Goal: Entertainment & Leisure: Browse casually

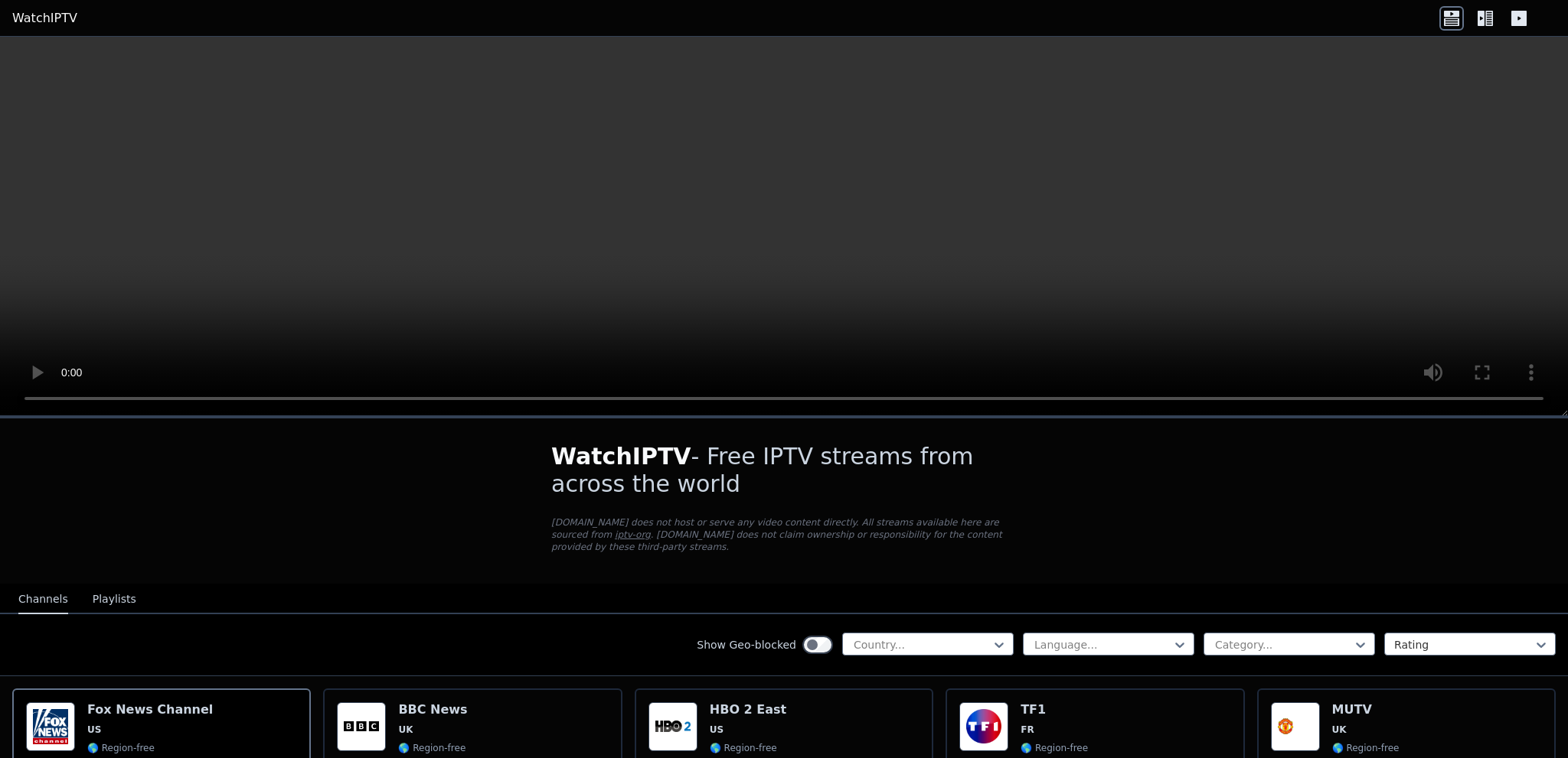
click at [104, 585] on button "Playlists" at bounding box center [115, 600] width 44 height 29
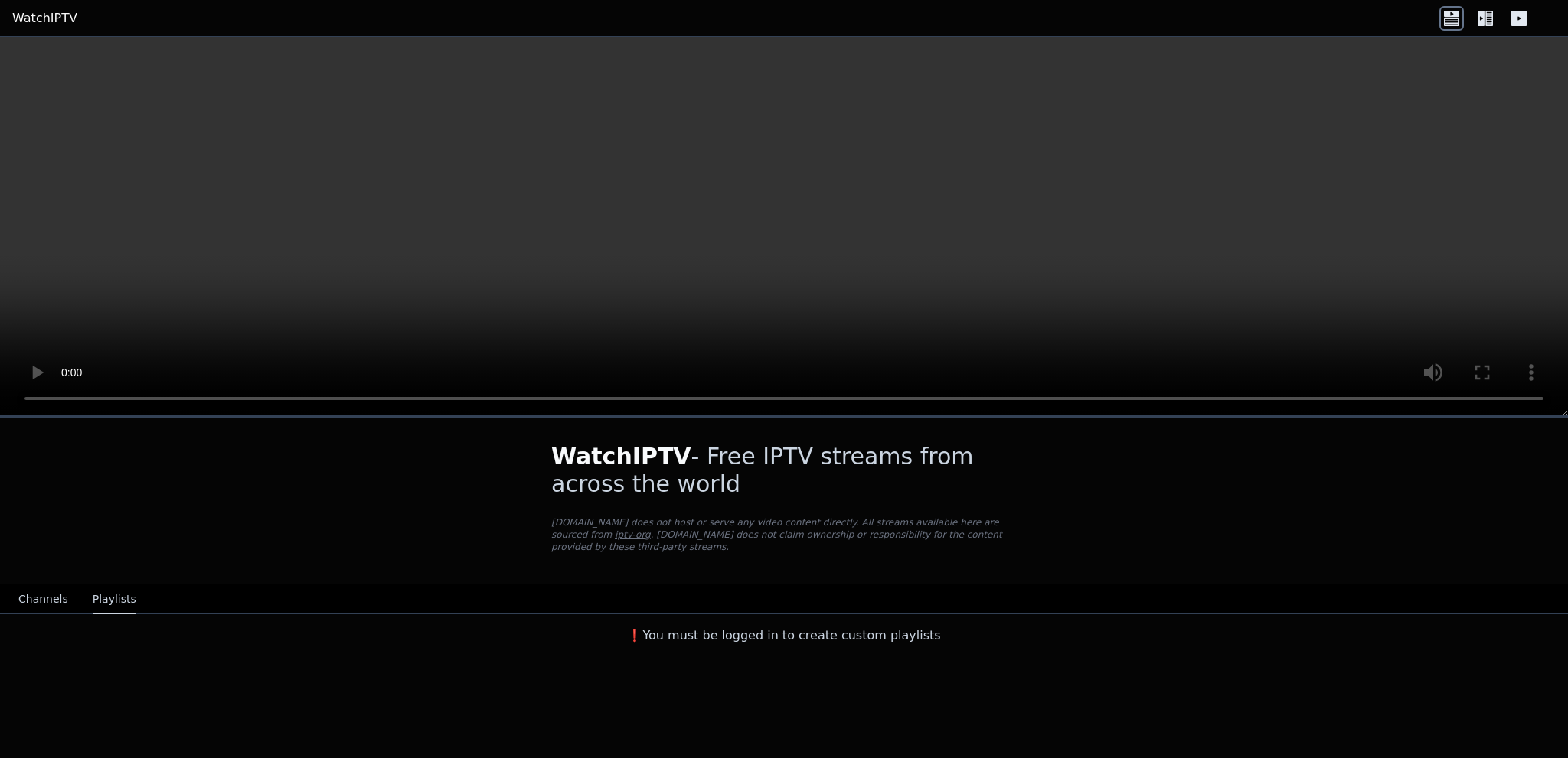
click at [46, 588] on button "Channels" at bounding box center [43, 600] width 50 height 29
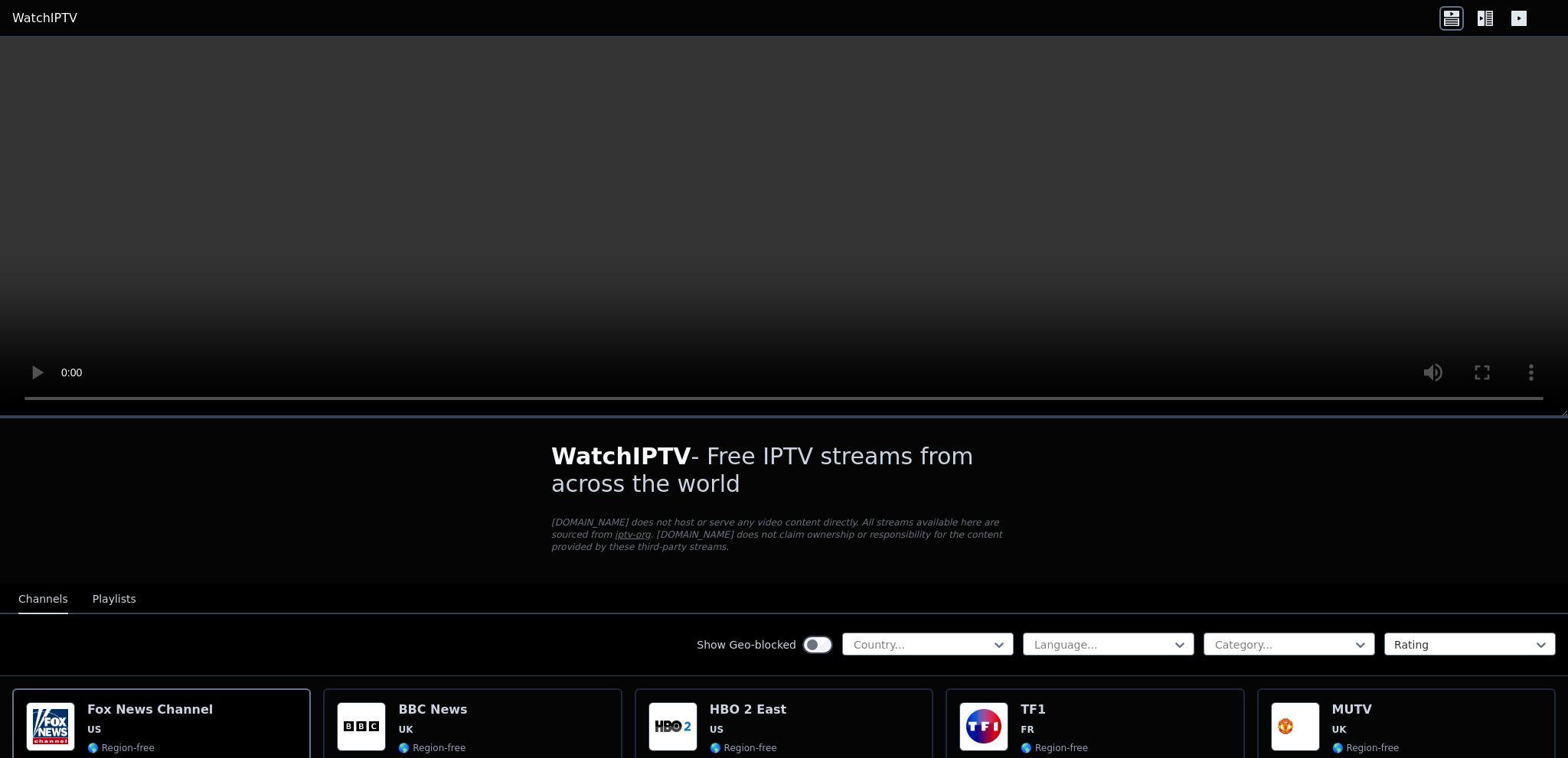
click at [1477, 19] on icon at bounding box center [1481, 18] width 7 height 15
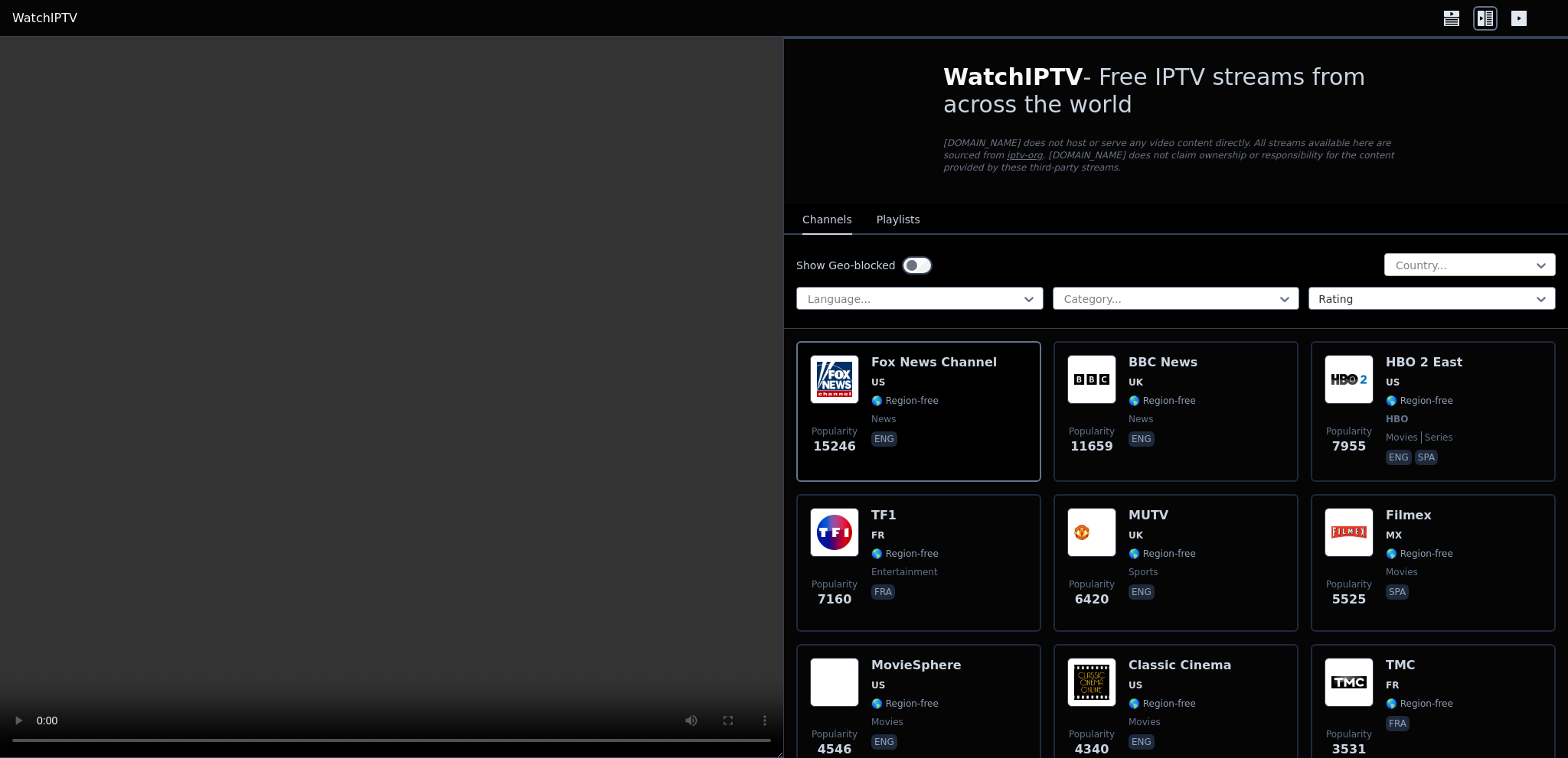
click at [1435, 258] on div at bounding box center [1464, 265] width 139 height 15
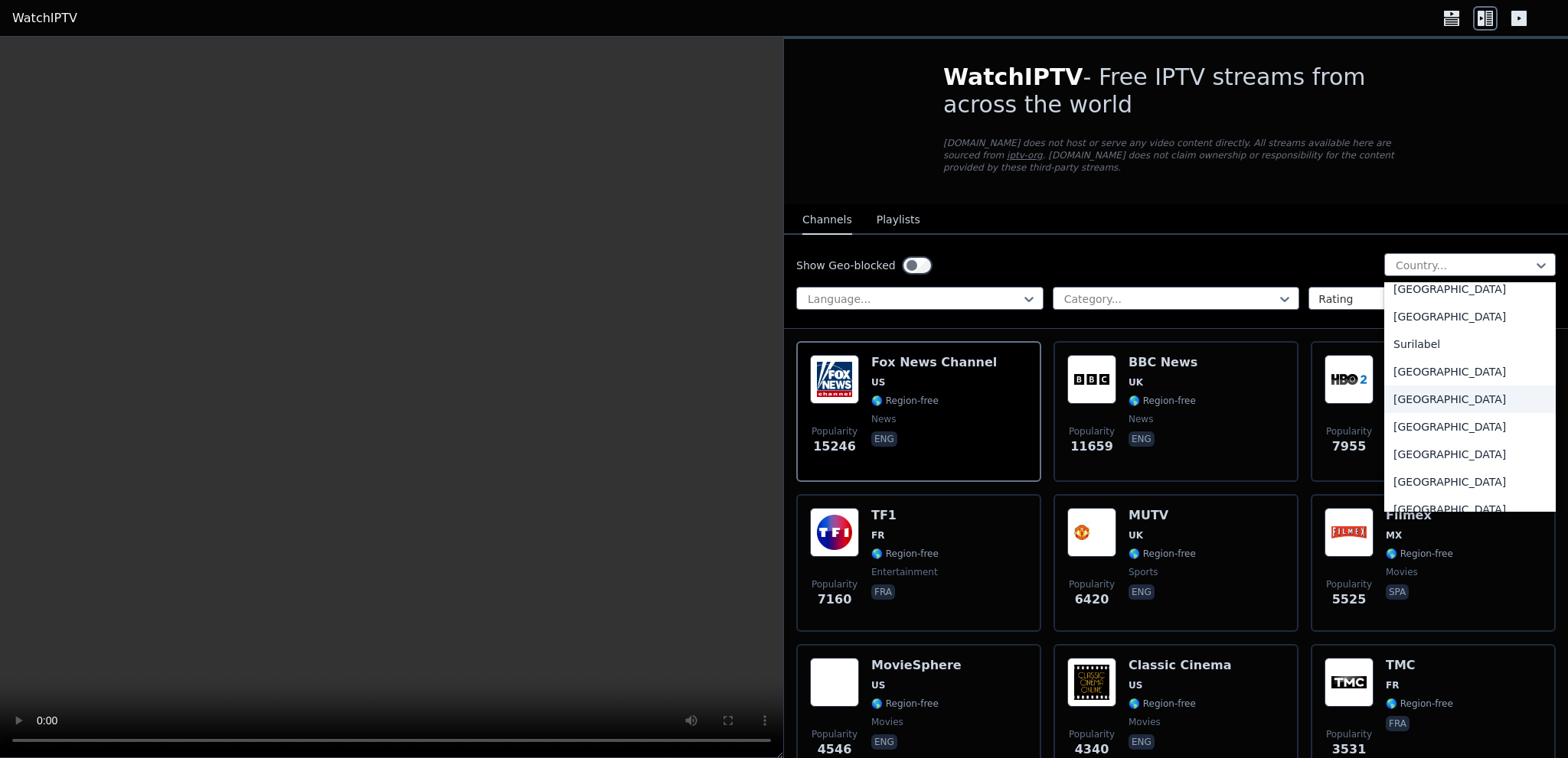
scroll to position [4797, 0]
click at [1395, 324] on div "[GEOGRAPHIC_DATA]" at bounding box center [1469, 338] width 171 height 28
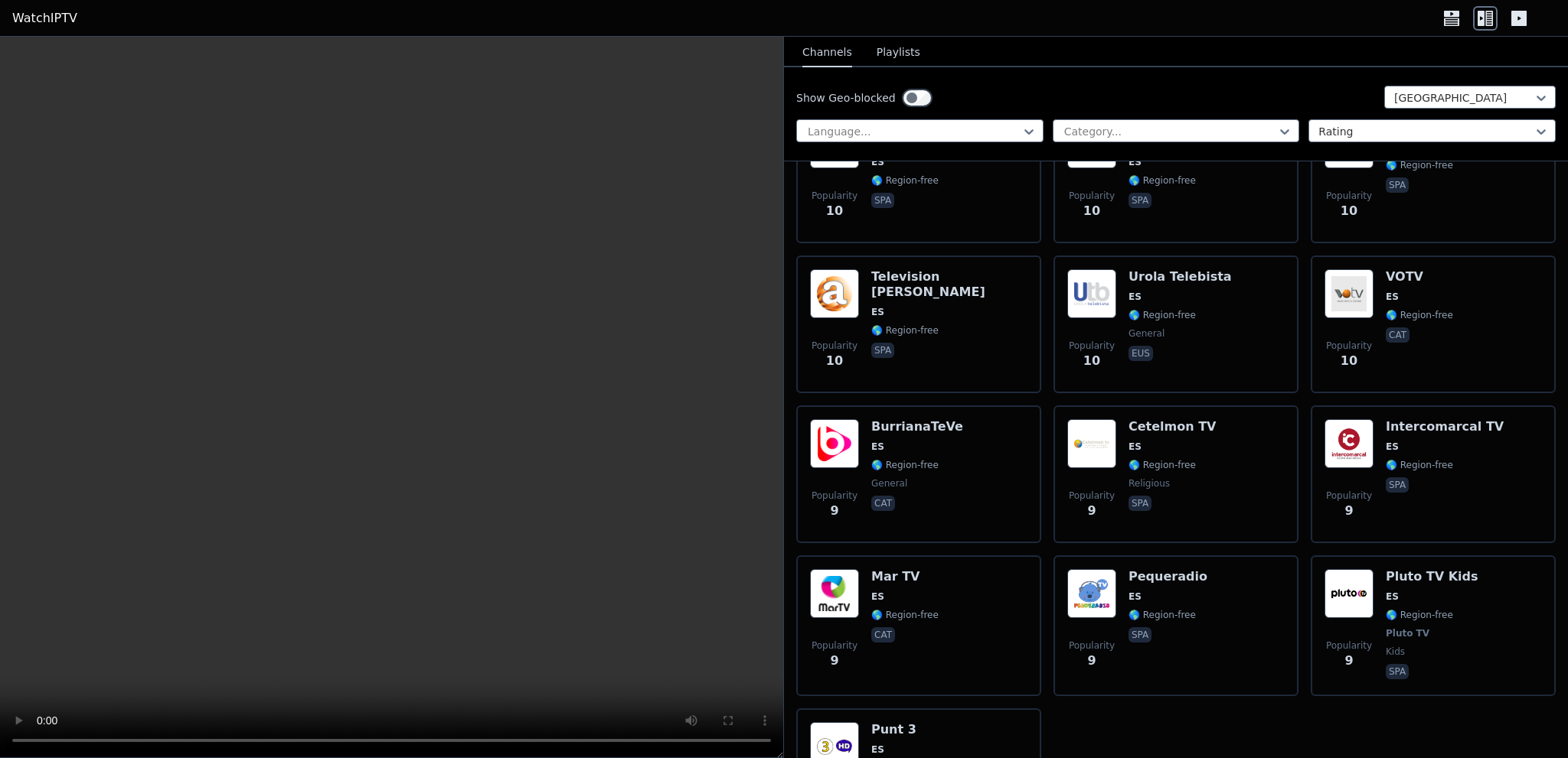
scroll to position [9745, 0]
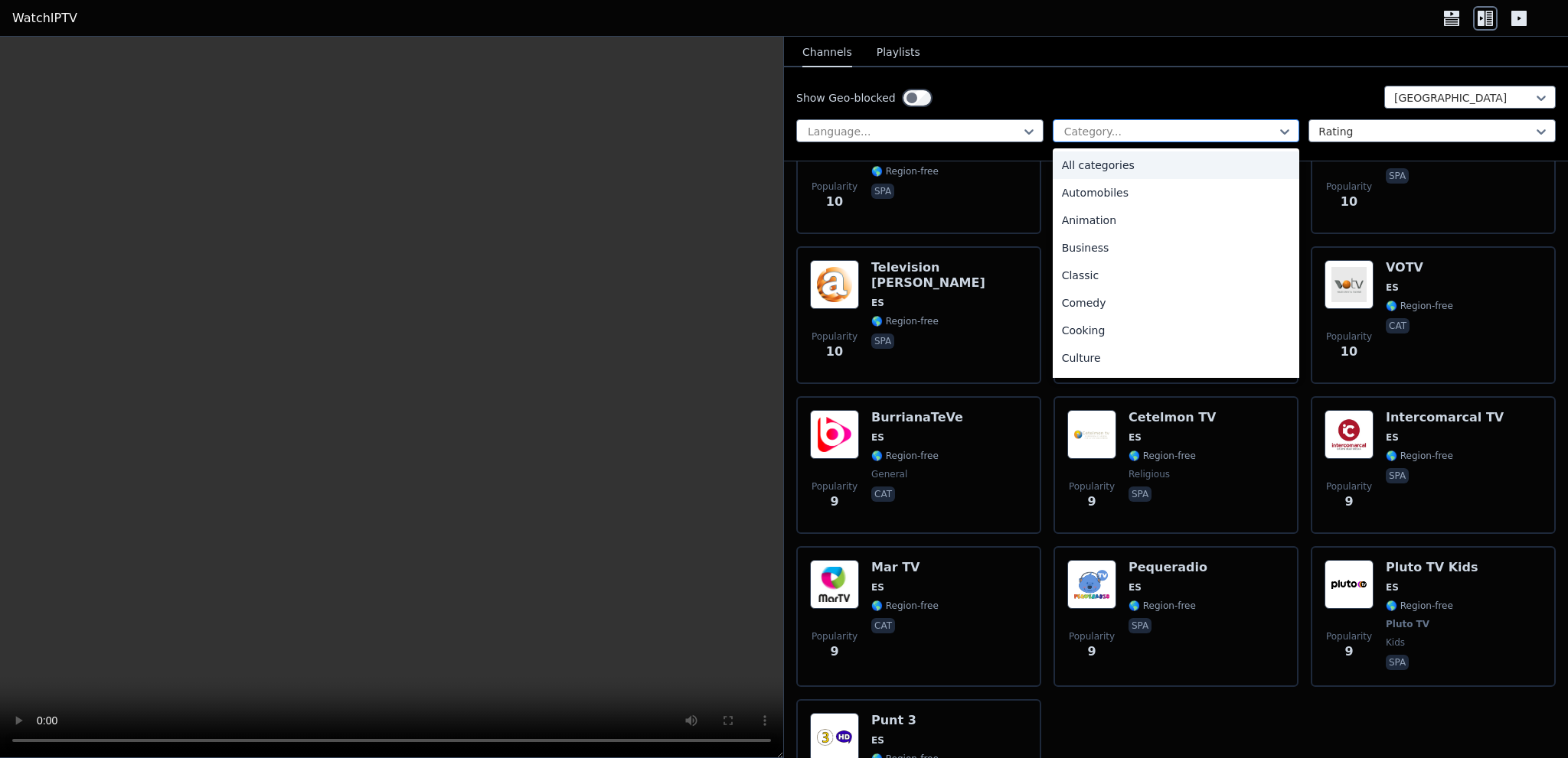
click at [1146, 131] on div at bounding box center [1170, 131] width 215 height 15
click at [1080, 363] on div "Sports" at bounding box center [1176, 368] width 247 height 28
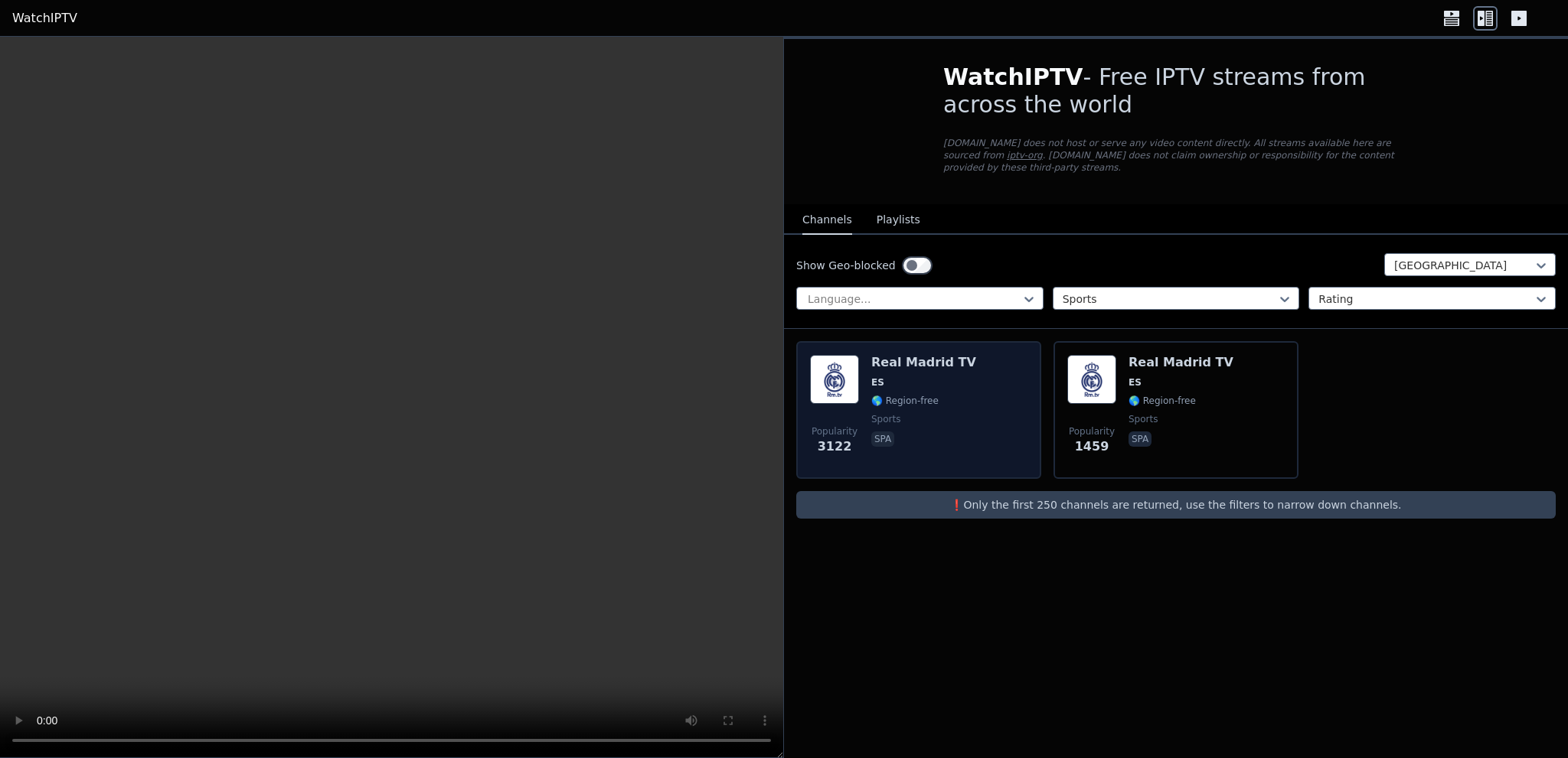
click at [938, 377] on span "ES" at bounding box center [923, 382] width 105 height 12
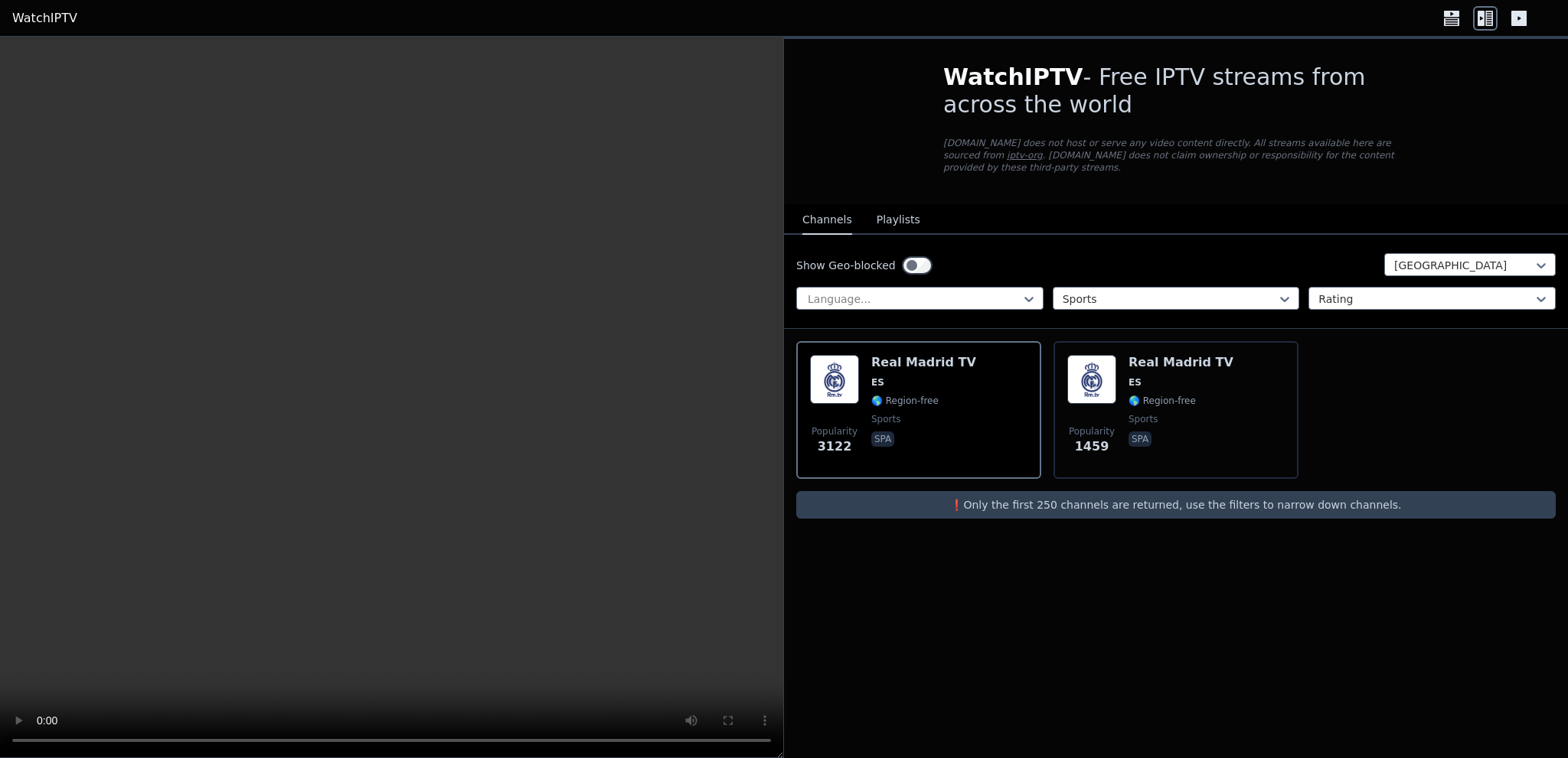
click at [846, 620] on div "WatchIPTV - Free IPTV streams from across the world [DOMAIN_NAME] does not host…" at bounding box center [1175, 397] width 784 height 721
click at [1376, 292] on div at bounding box center [1426, 299] width 215 height 15
click at [1329, 236] on div "Show Geo-blocked Spain Language... Sports Rating" at bounding box center [1175, 281] width 784 height 94
click at [1517, 15] on icon at bounding box center [1518, 18] width 15 height 15
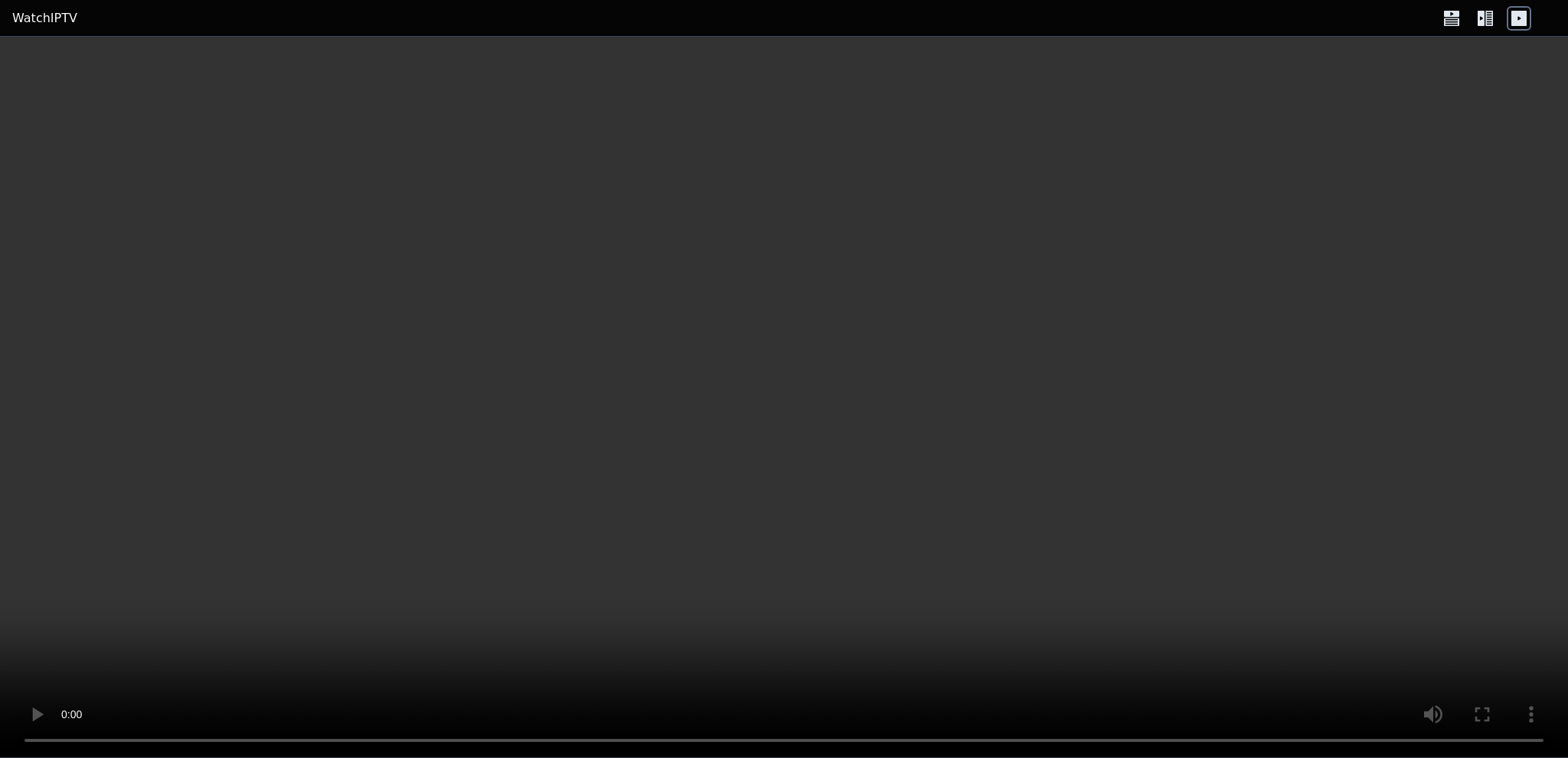
click at [1482, 12] on icon at bounding box center [1481, 18] width 7 height 15
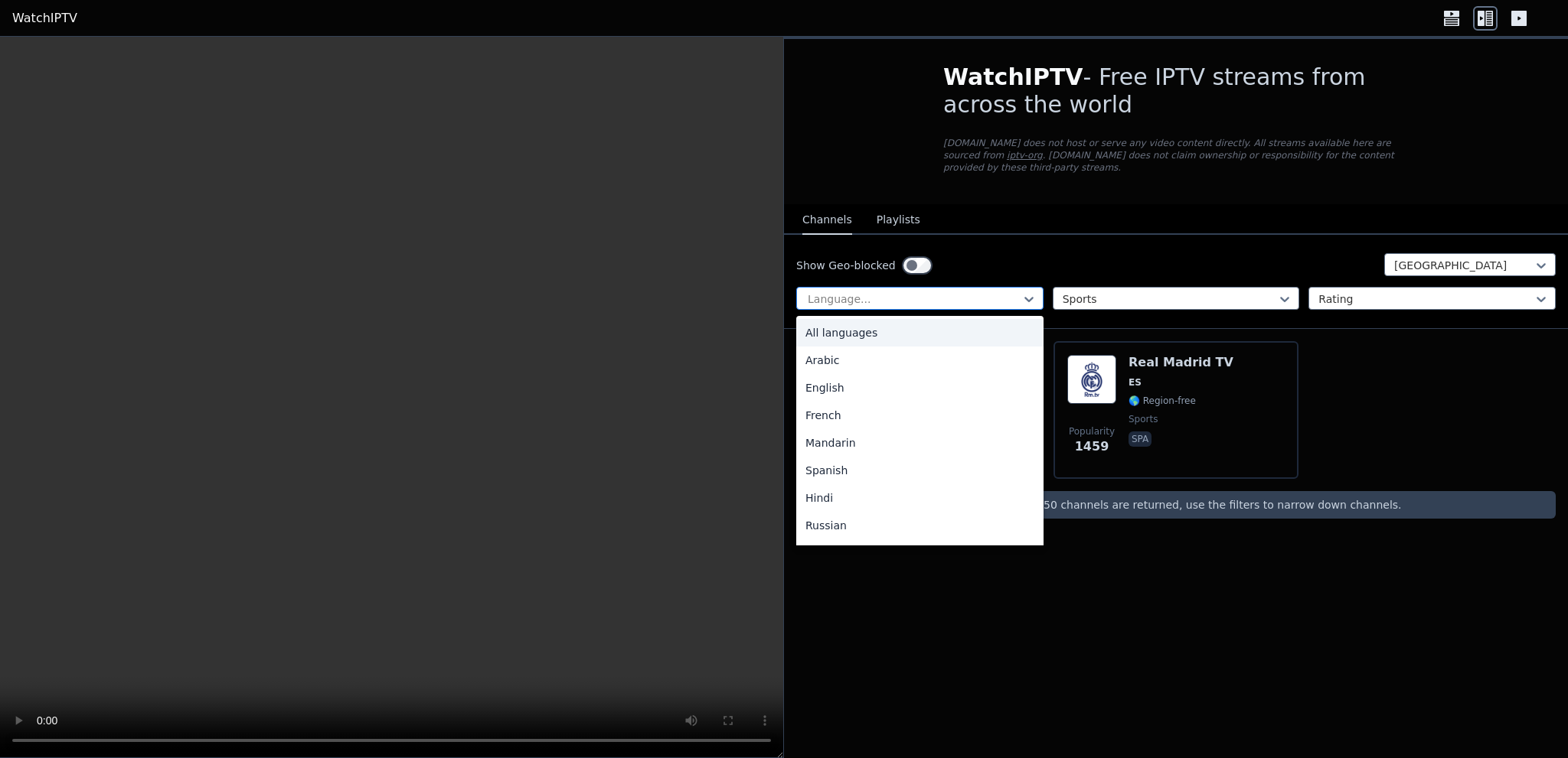
click at [947, 292] on div at bounding box center [914, 299] width 215 height 15
click at [1017, 205] on nav "Channels Playlists" at bounding box center [1175, 220] width 784 height 31
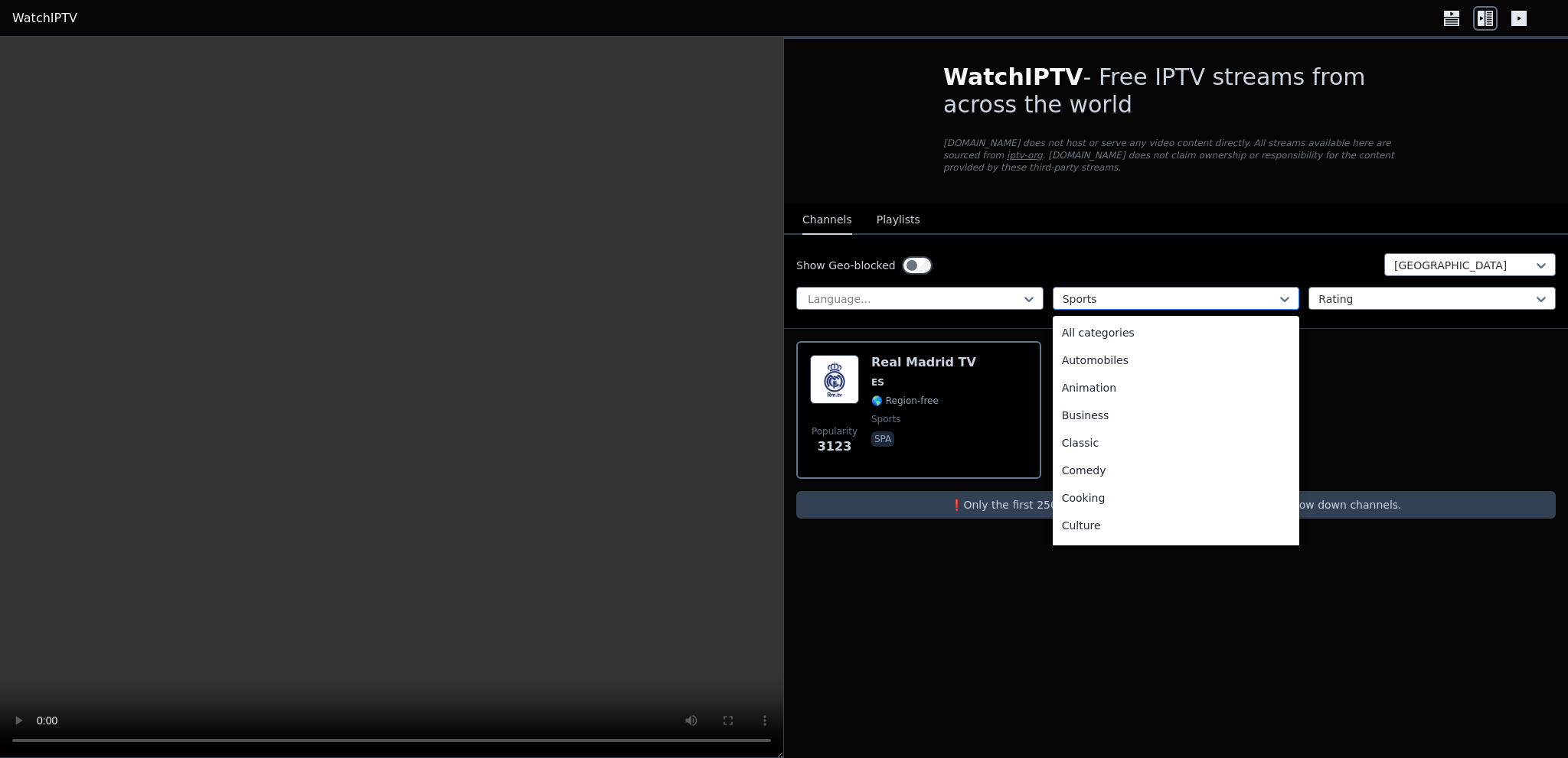
click at [1118, 292] on div at bounding box center [1170, 299] width 215 height 15
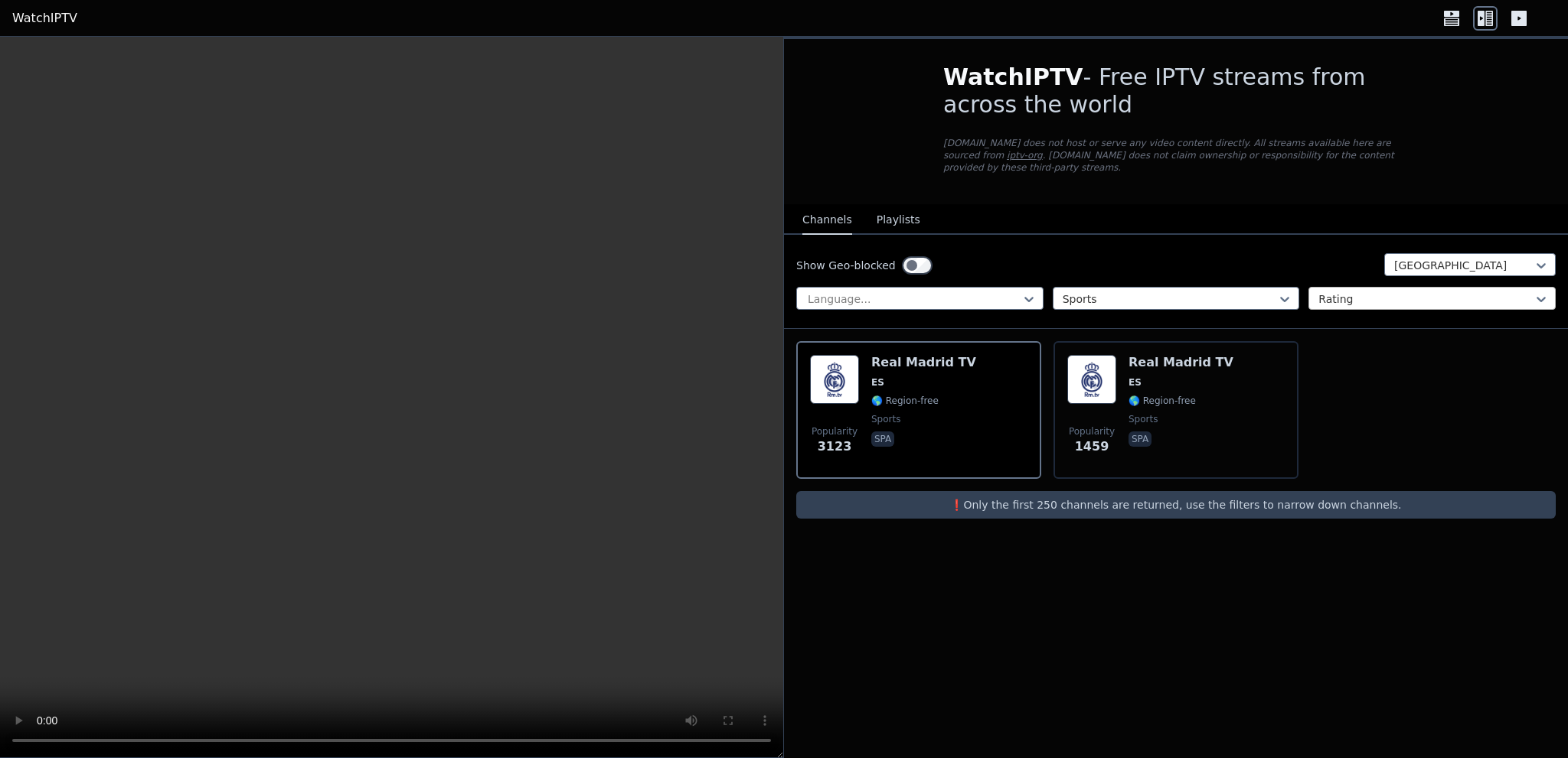
click at [1346, 293] on div at bounding box center [1426, 299] width 215 height 15
click at [1347, 292] on div at bounding box center [1426, 299] width 215 height 15
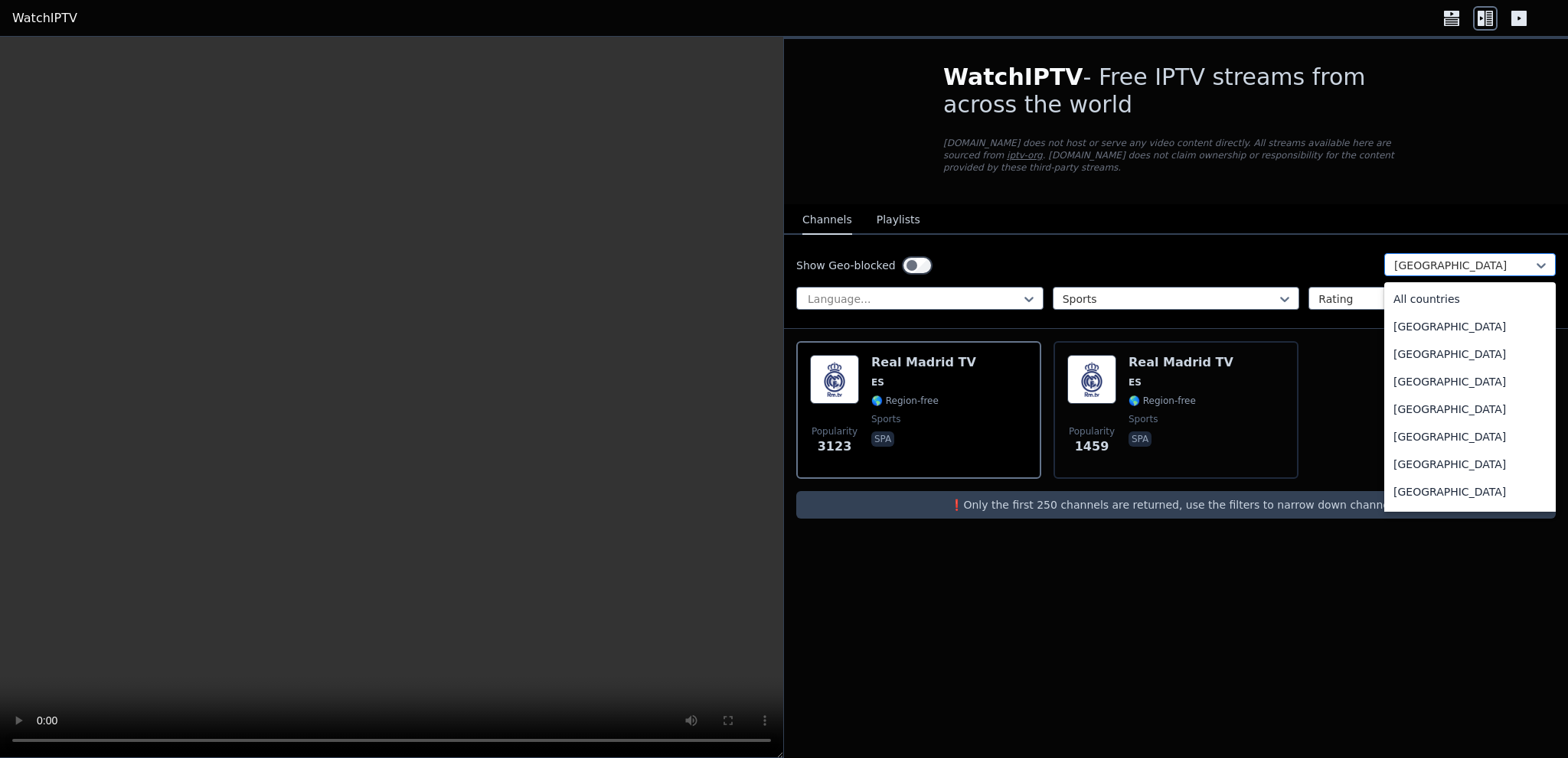
click at [1394, 256] on div "[GEOGRAPHIC_DATA]" at bounding box center [1469, 265] width 171 height 23
click at [1418, 289] on div "All countries" at bounding box center [1469, 299] width 171 height 28
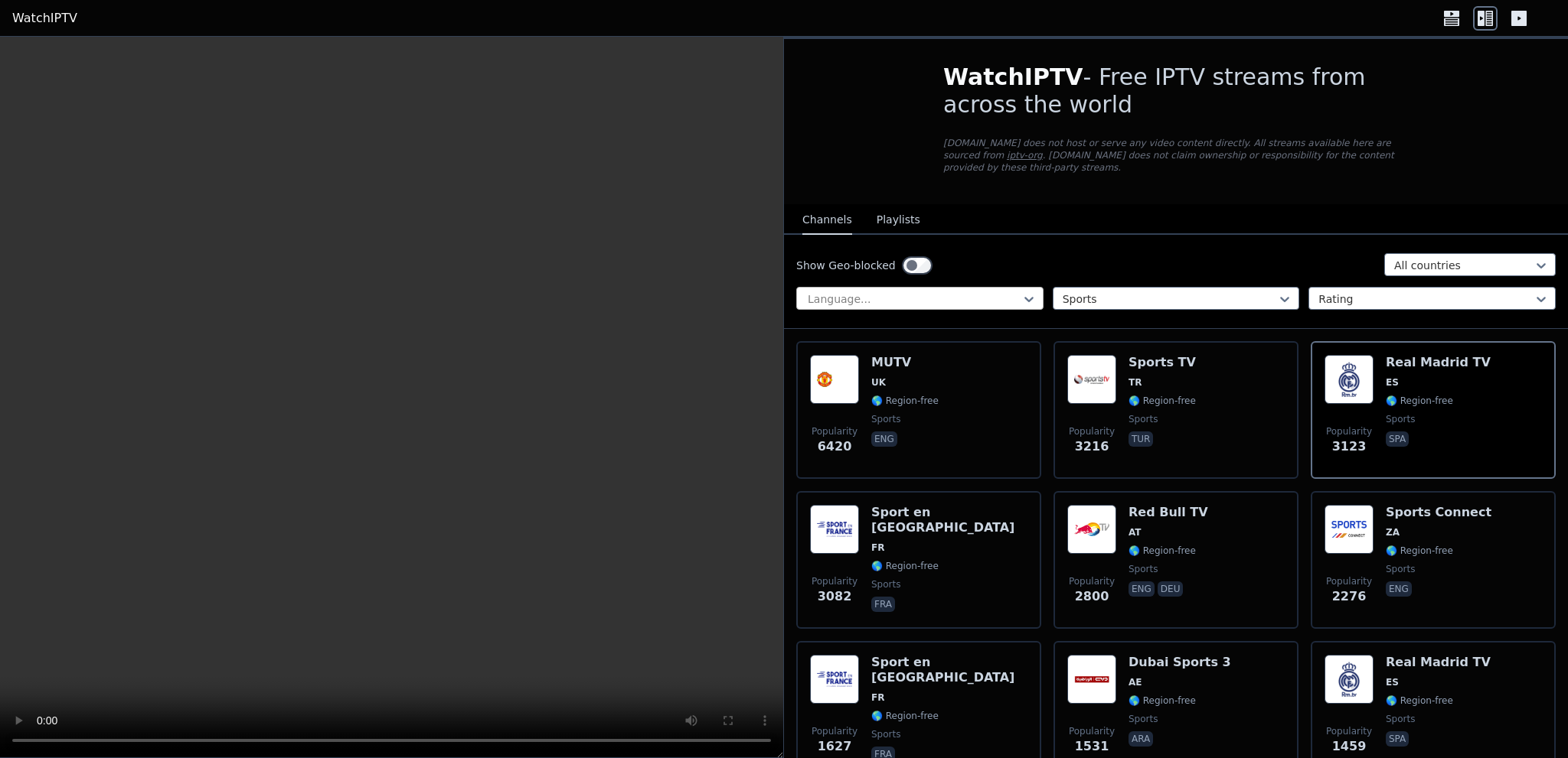
click at [982, 292] on div at bounding box center [914, 299] width 215 height 15
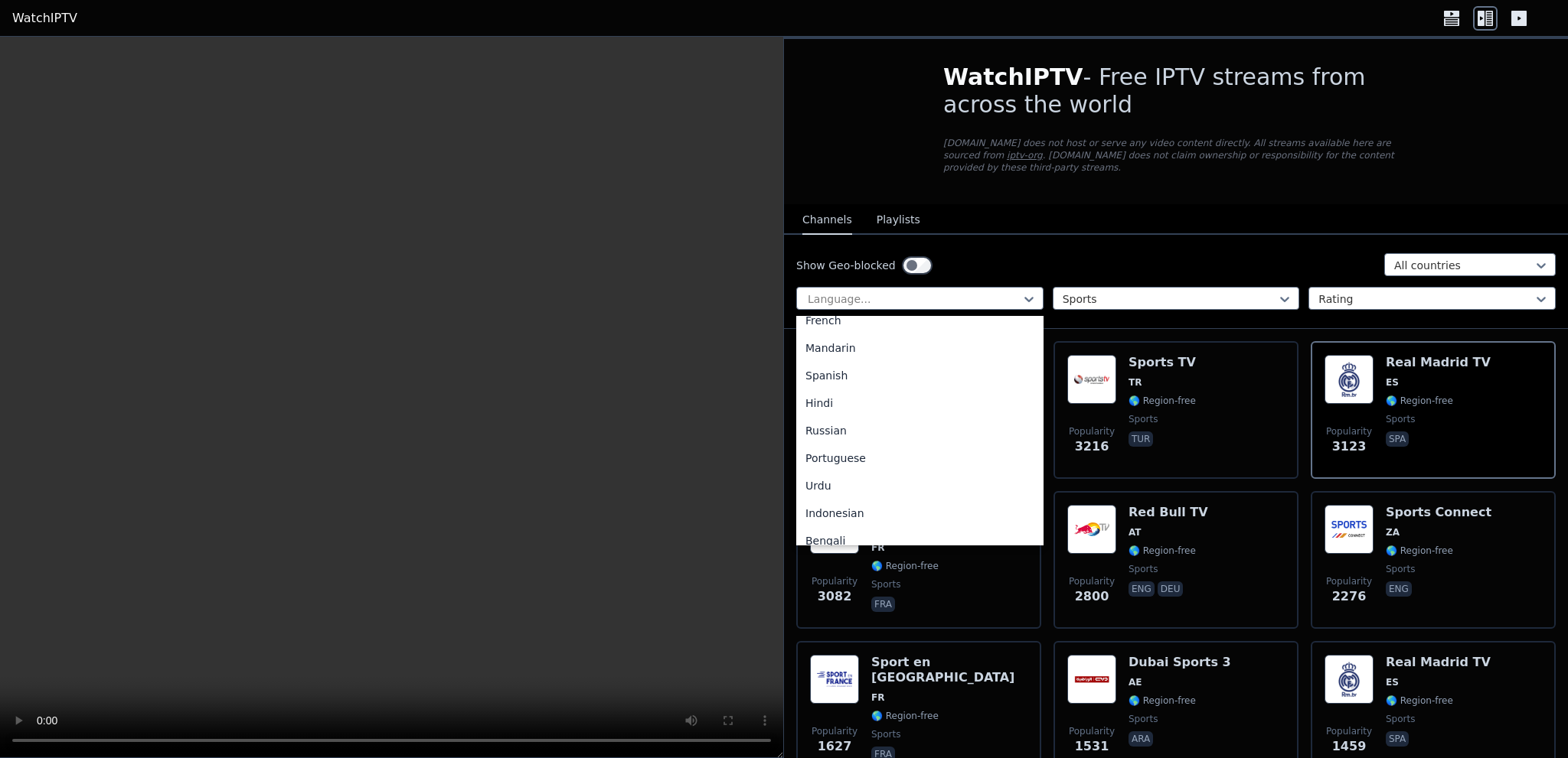
scroll to position [77, 0]
click at [844, 386] on div "Spanish" at bounding box center [919, 394] width 247 height 28
